Goal: Task Accomplishment & Management: Manage account settings

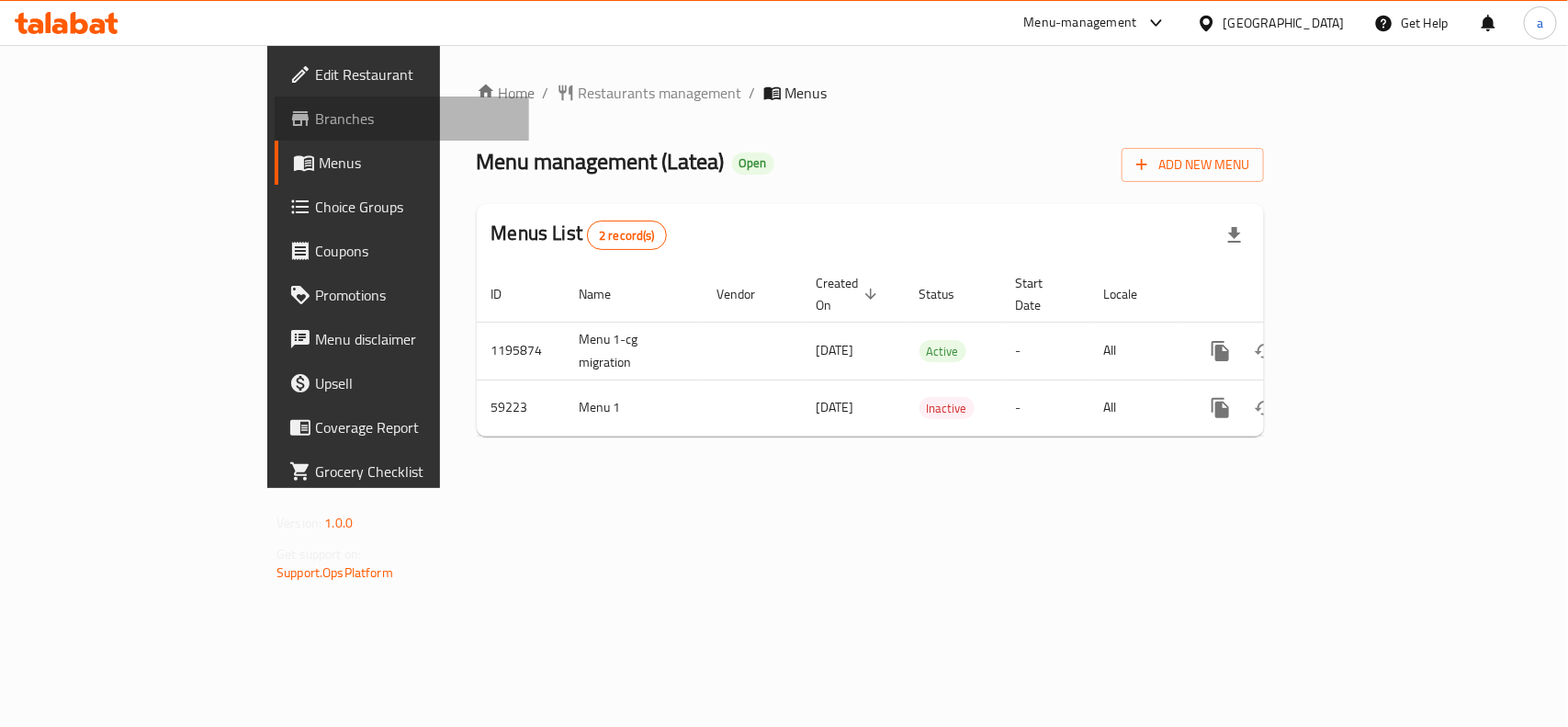
click at [315, 121] on span "Branches" at bounding box center [414, 118] width 199 height 22
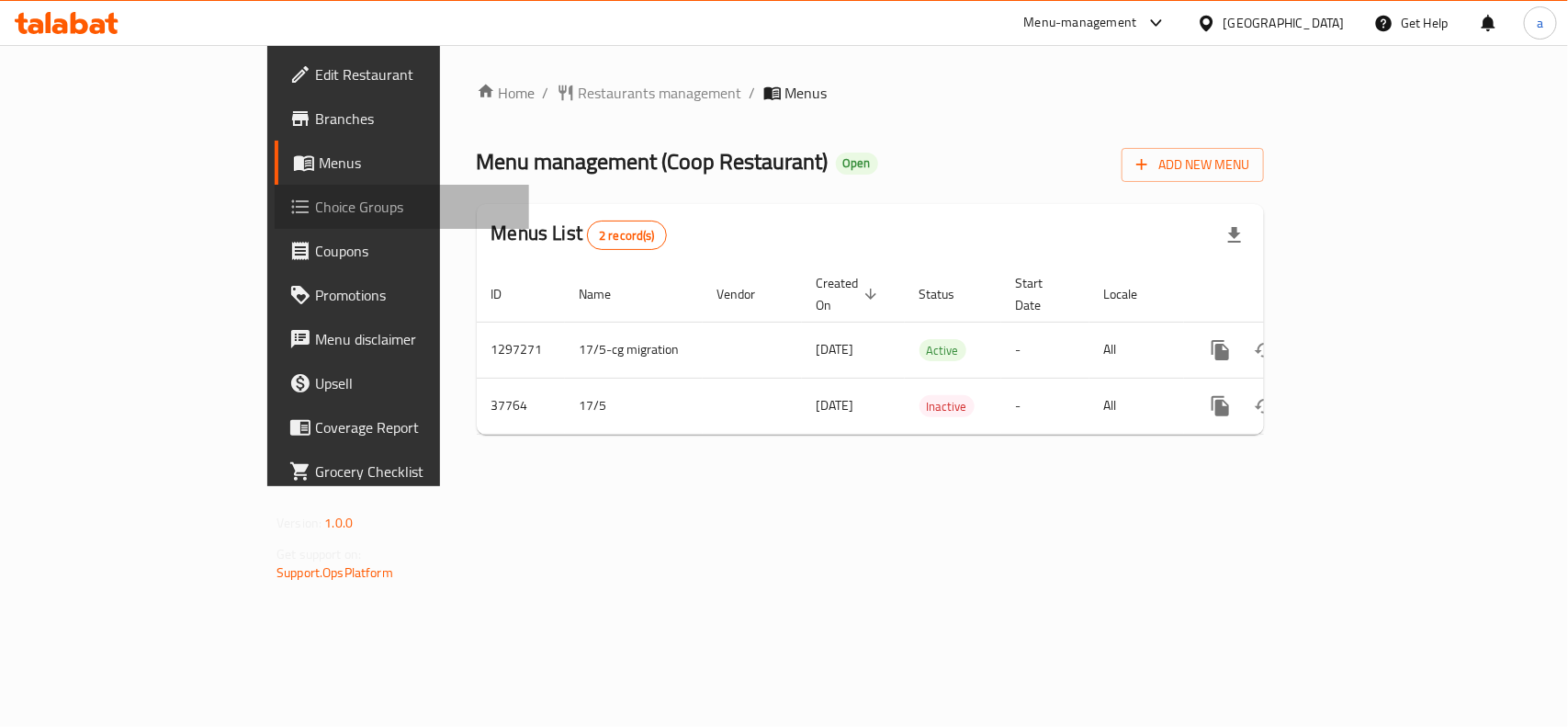
click at [315, 212] on span "Choice Groups" at bounding box center [414, 207] width 199 height 22
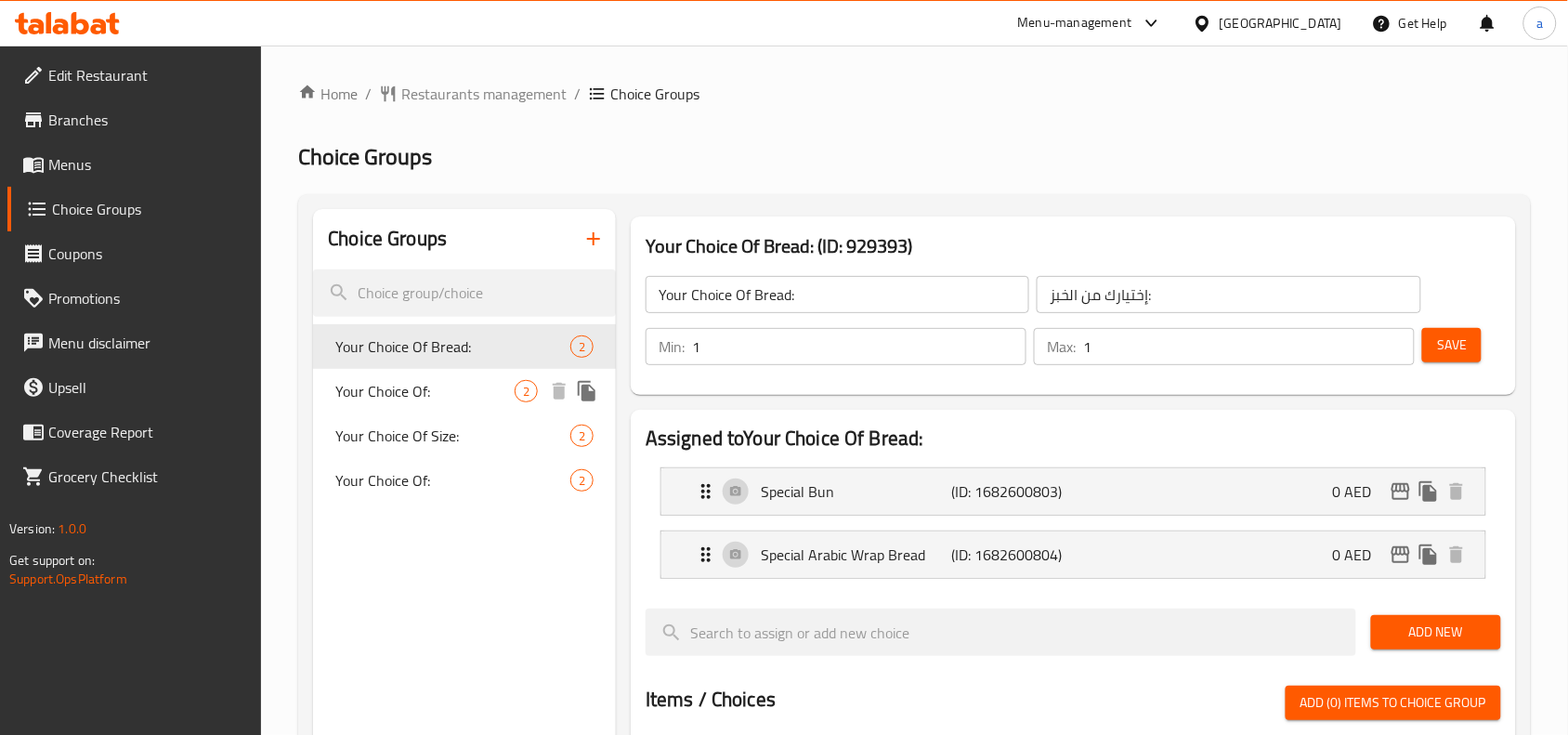
click at [388, 384] on span "Your Choice Of:" at bounding box center [425, 391] width 180 height 23
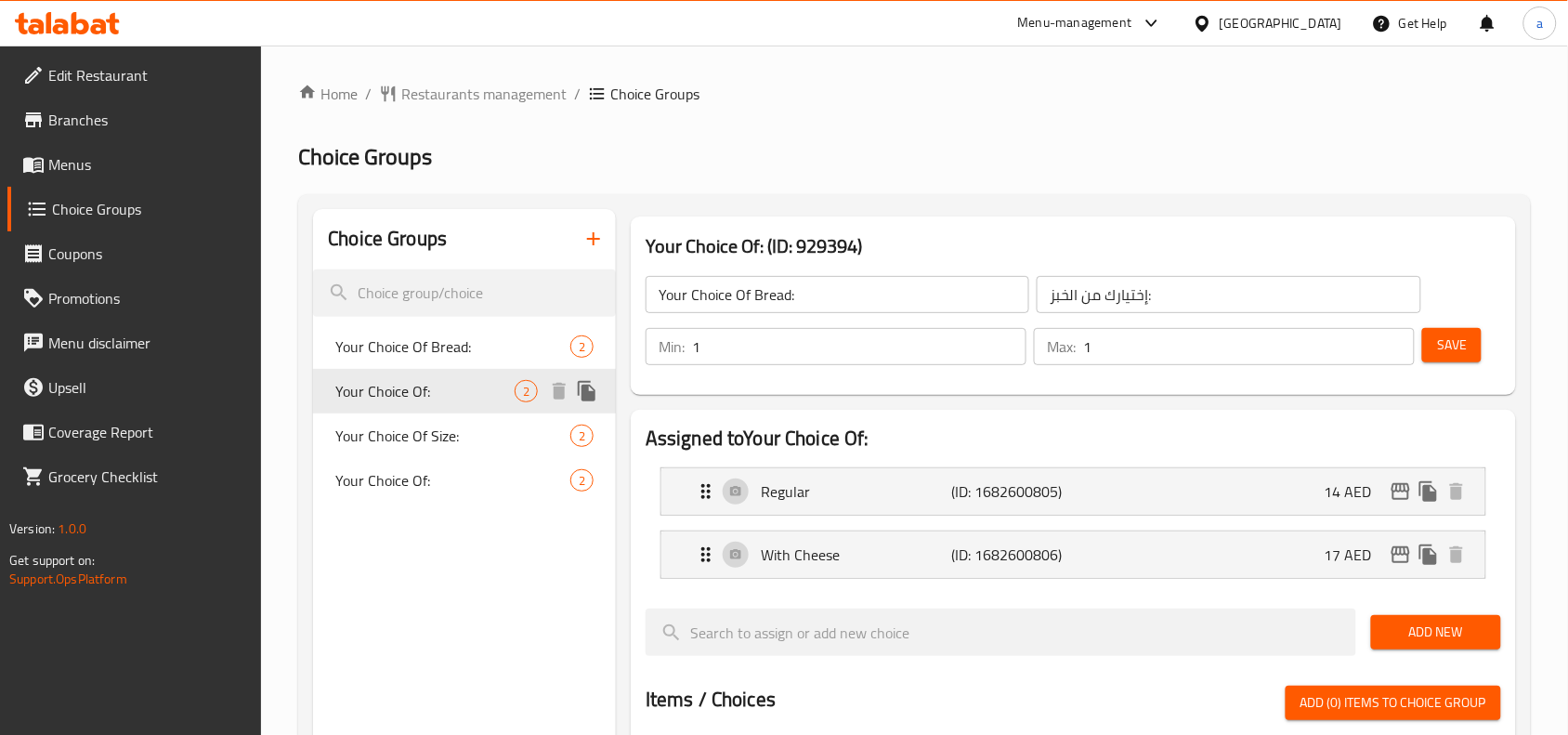
type input "Your Choice Of:"
type input "إختيارك من:"
click at [90, 122] on span "Branches" at bounding box center [147, 120] width 199 height 23
